Goal: Information Seeking & Learning: Learn about a topic

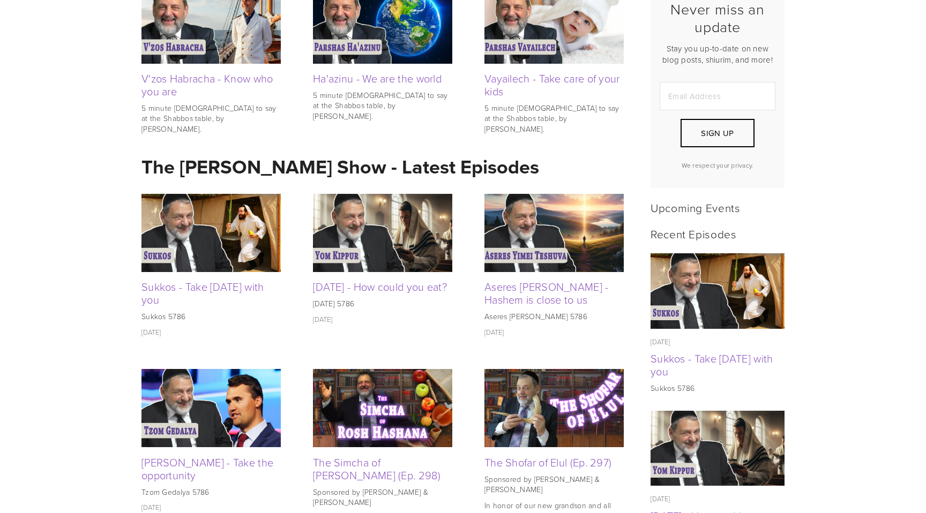
scroll to position [299, 0]
click at [234, 233] on img at bounding box center [210, 232] width 139 height 78
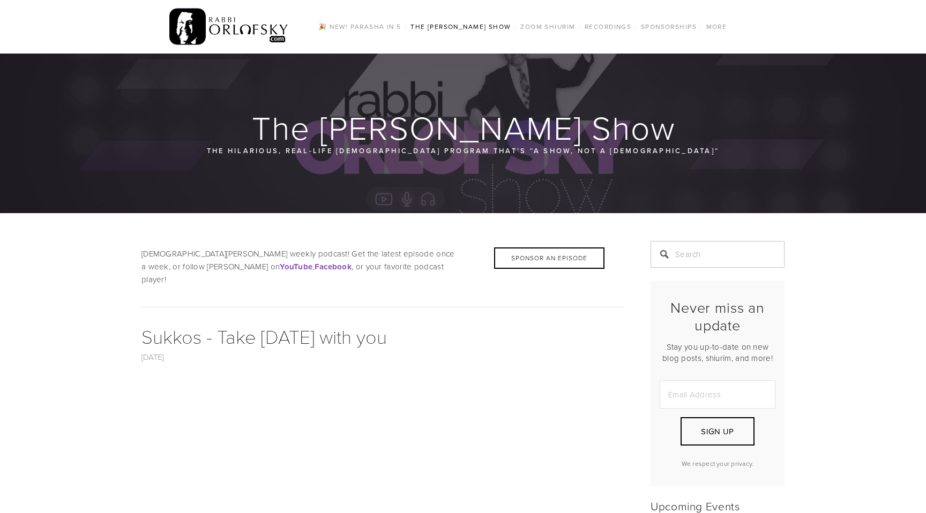
click at [273, 36] on img at bounding box center [228, 27] width 119 height 42
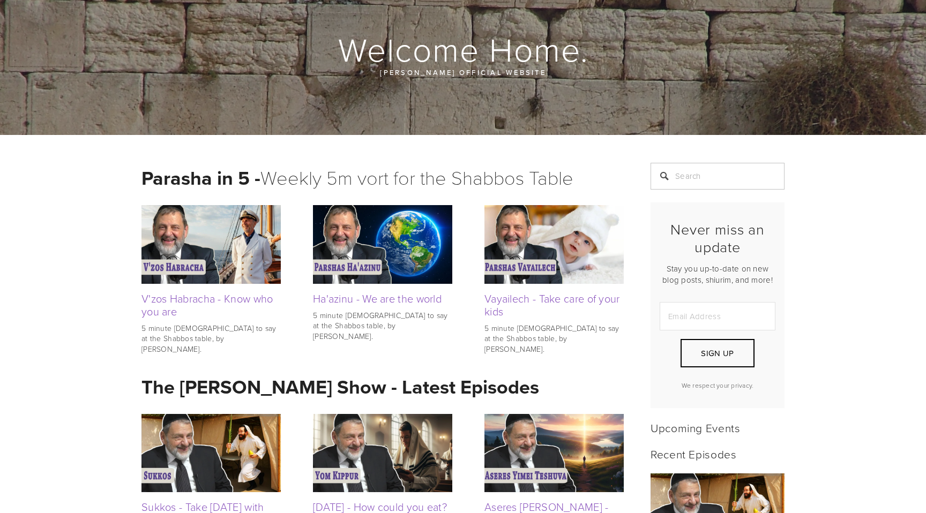
scroll to position [94, 0]
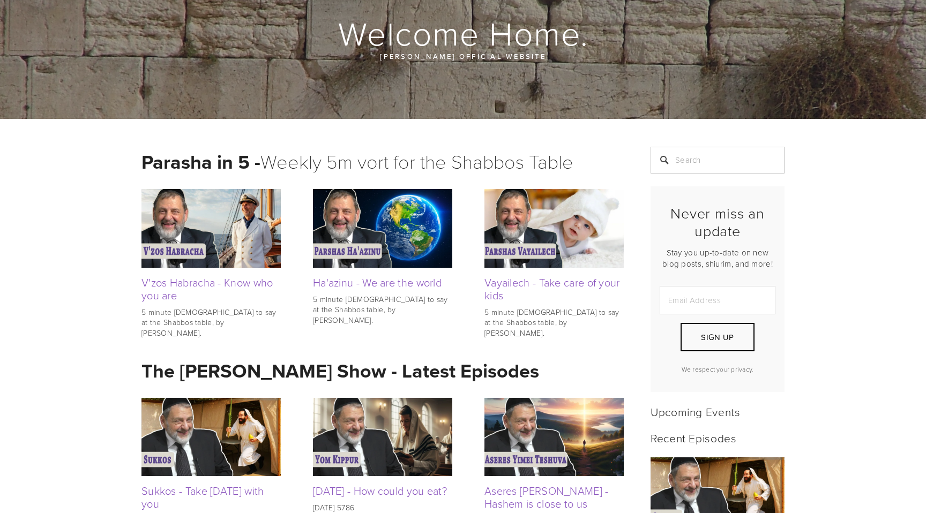
click at [264, 227] on img at bounding box center [210, 228] width 139 height 78
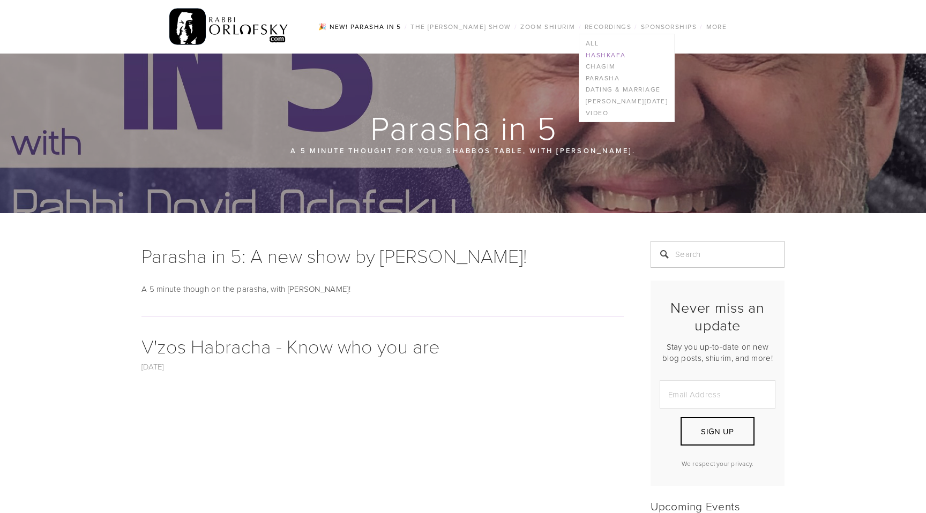
click at [599, 53] on link "Hashkafa" at bounding box center [626, 55] width 95 height 12
